Goal: Browse casually

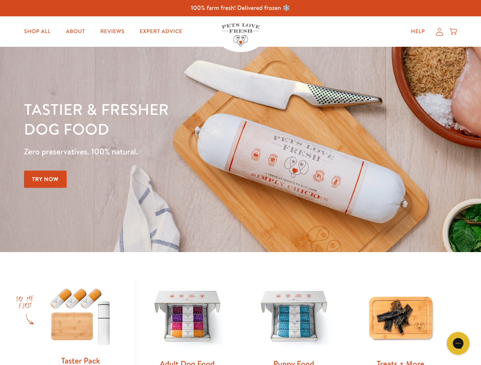
click at [240, 183] on div "Tastier & fresher dog food Zero preservatives. 100% natural. Try Now" at bounding box center [168, 149] width 288 height 100
click at [458, 344] on icon "Gorgias live chat" at bounding box center [457, 343] width 7 height 7
